Goal: Information Seeking & Learning: Understand process/instructions

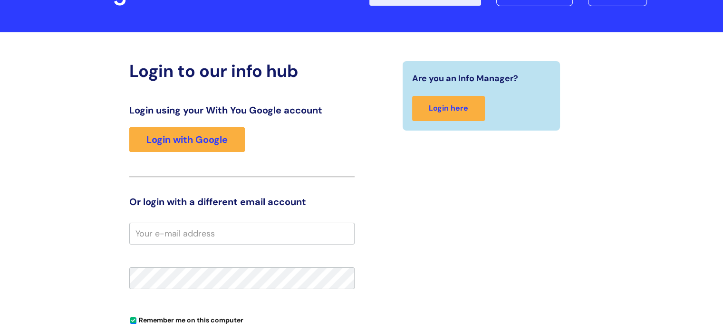
scroll to position [78, 0]
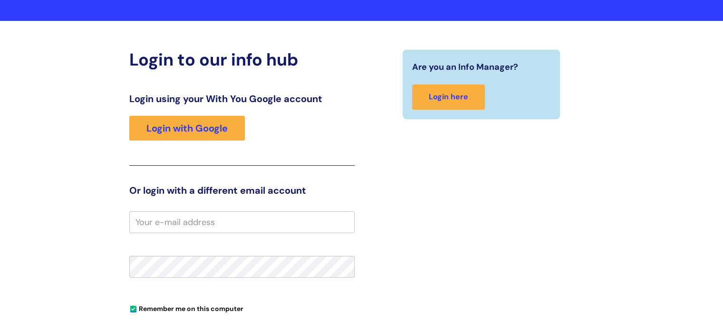
click at [203, 225] on input "email" at bounding box center [241, 223] width 225 height 22
click at [183, 223] on input "channpreetrai" at bounding box center [241, 223] width 225 height 22
click at [216, 223] on input "channpreet.rai" at bounding box center [241, 223] width 225 height 22
type input "[EMAIL_ADDRESS][DOMAIN_NAME]"
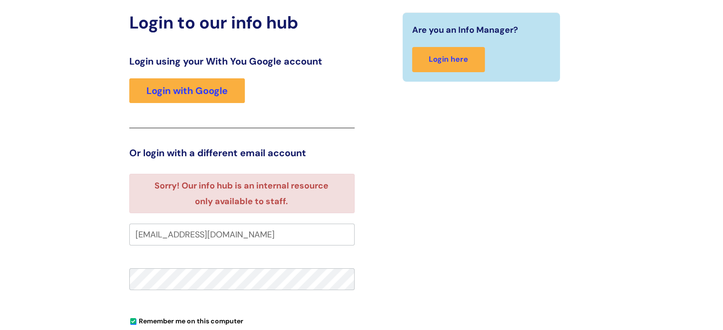
scroll to position [92, 0]
drag, startPoint x: 285, startPoint y: 235, endPoint x: 120, endPoint y: 223, distance: 165.4
click at [120, 223] on div "Login to our info hub Login using your With You Google account Login with Googl…" at bounding box center [362, 229] width 570 height 434
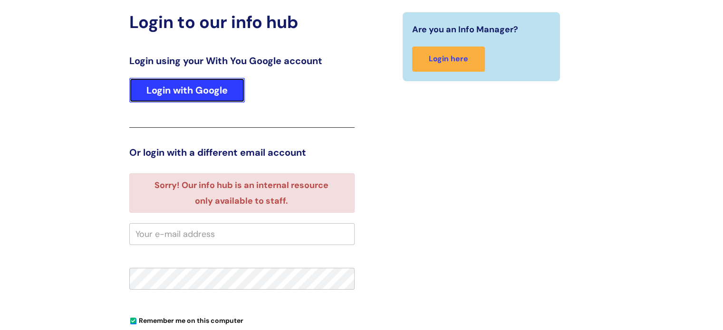
click at [164, 96] on link "Login with Google" at bounding box center [187, 90] width 116 height 25
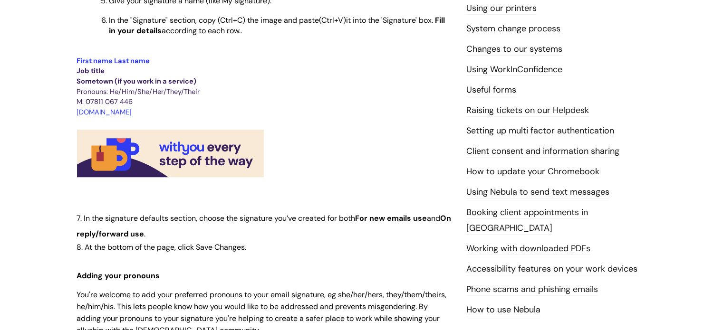
scroll to position [360, 0]
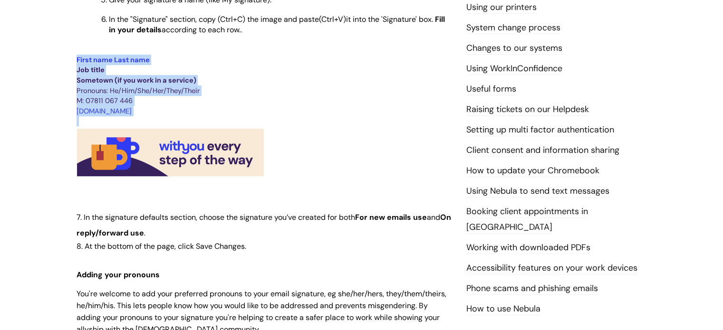
drag, startPoint x: 77, startPoint y: 62, endPoint x: 271, endPoint y: 180, distance: 227.2
click at [271, 180] on div "Use this to Find out how to set your email signature Adding an email signature …" at bounding box center [265, 182] width 376 height 727
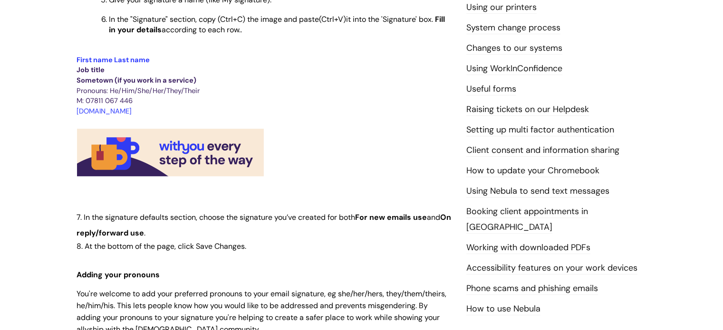
click at [295, 181] on p at bounding box center [265, 186] width 376 height 15
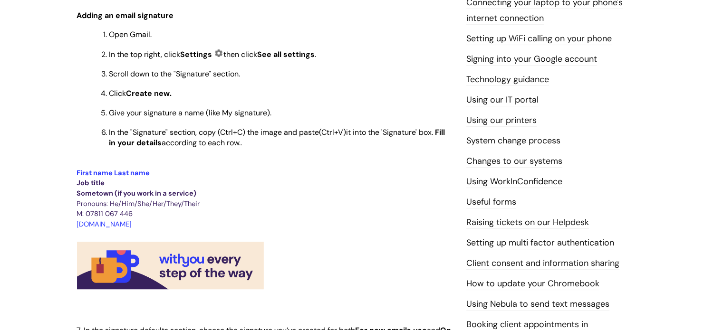
scroll to position [247, 0]
